Goal: Information Seeking & Learning: Learn about a topic

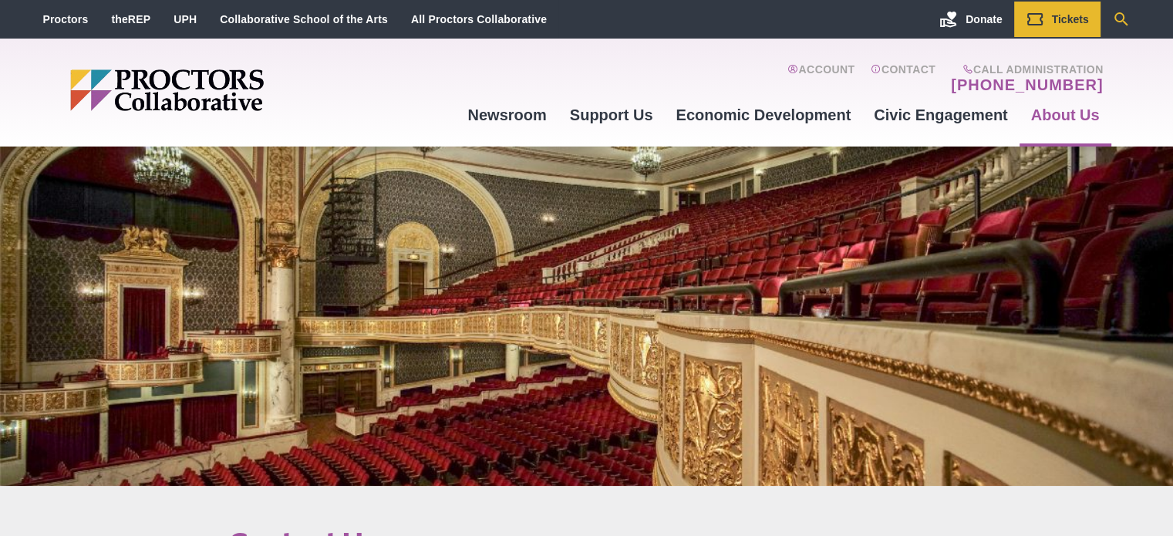
click at [1120, 18] on icon "Search" at bounding box center [1121, 19] width 19 height 19
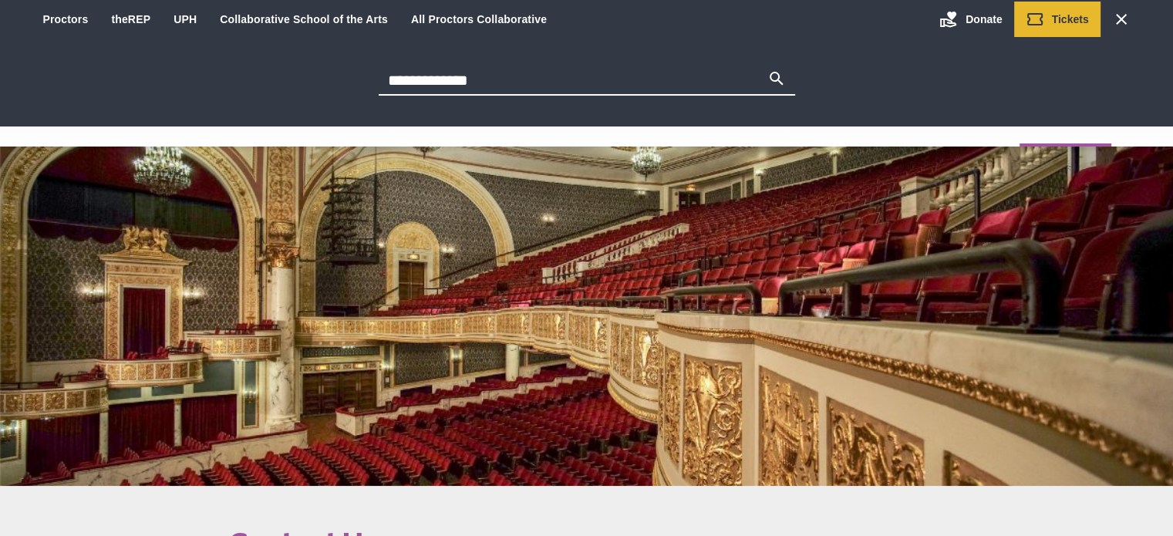
type input "**********"
click at [767, 69] on button "Search" at bounding box center [776, 80] width 19 height 22
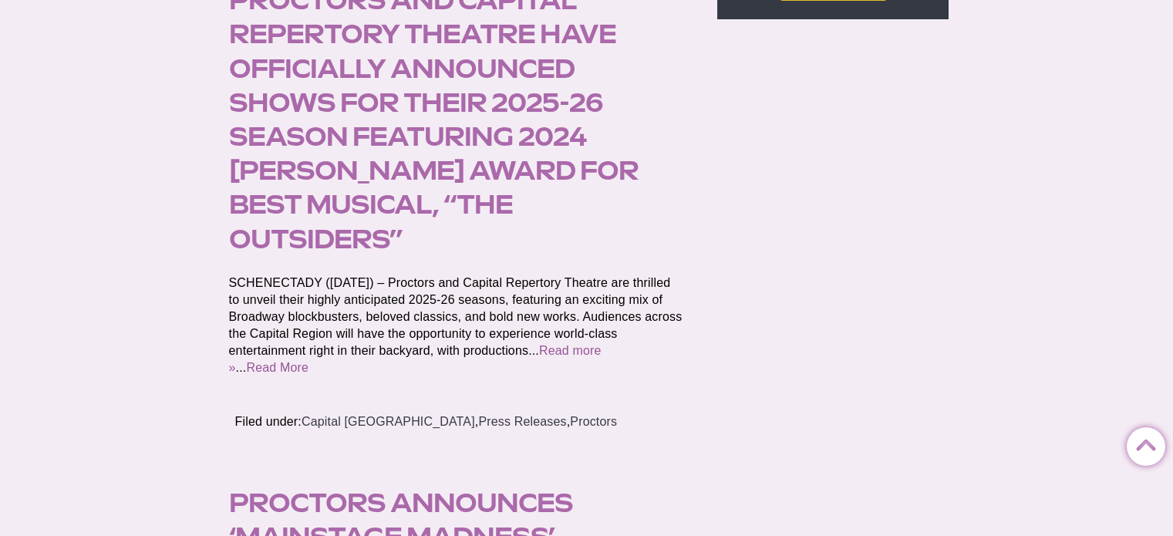
scroll to position [293, 0]
click at [308, 360] on link "Read More" at bounding box center [277, 366] width 62 height 13
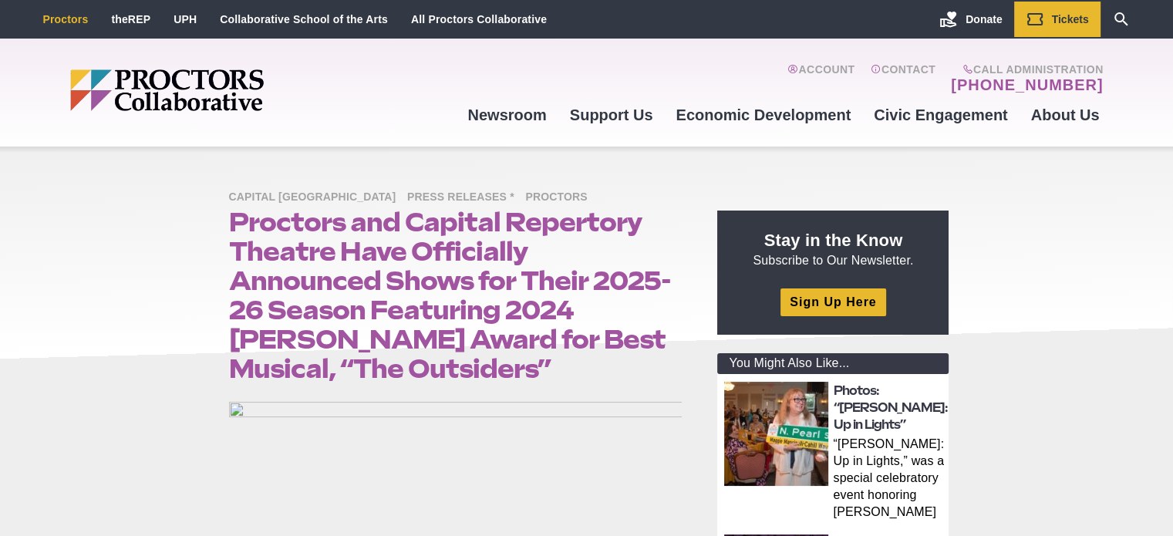
click at [62, 15] on link "Proctors" at bounding box center [65, 19] width 45 height 12
